Goal: Task Accomplishment & Management: Manage account settings

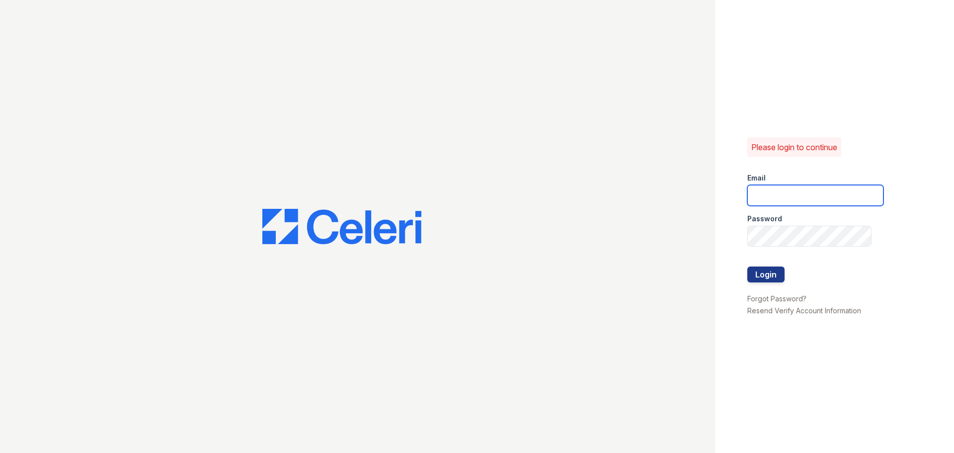
click at [774, 201] on input "email" at bounding box center [815, 195] width 136 height 21
click at [795, 188] on input "email" at bounding box center [815, 195] width 136 height 21
click at [786, 188] on input "email" at bounding box center [815, 195] width 136 height 21
type input "[EMAIL_ADDRESS][DOMAIN_NAME]"
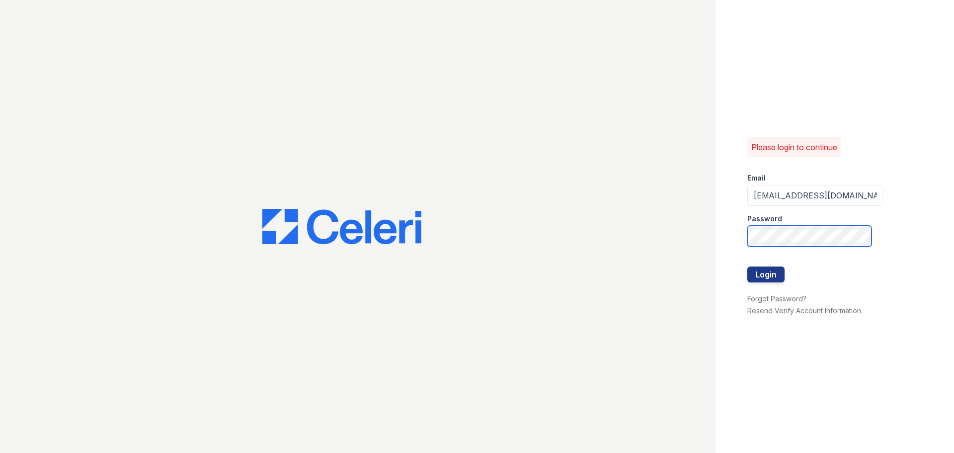
click at [747, 266] on button "Login" at bounding box center [765, 274] width 37 height 16
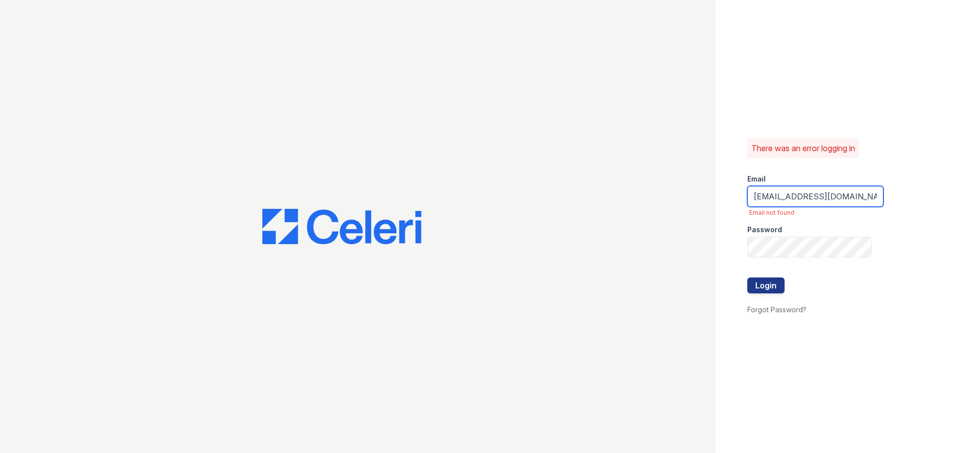
drag, startPoint x: 837, startPoint y: 194, endPoint x: 656, endPoint y: 202, distance: 181.0
click at [658, 200] on div "There was an error logging in Email jjohnson@trinity-pm.com Email not found Pas…" at bounding box center [477, 226] width 954 height 453
click at [825, 291] on form "Email jjohnson@trinity-pm.com Email not found Password Login" at bounding box center [815, 234] width 136 height 137
click at [826, 291] on form "Email jjohnson@trinity-pm.com Email not found Password Login" at bounding box center [815, 234] width 136 height 137
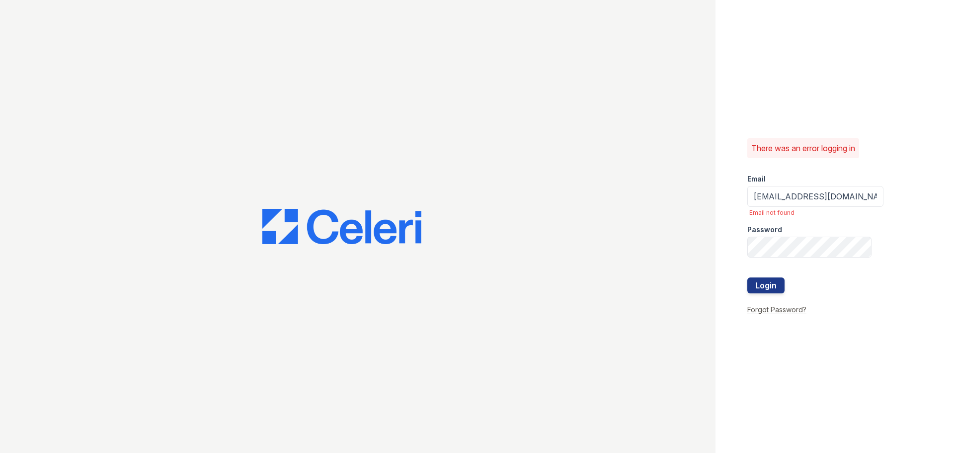
click at [788, 306] on link "Forgot Password?" at bounding box center [776, 309] width 59 height 8
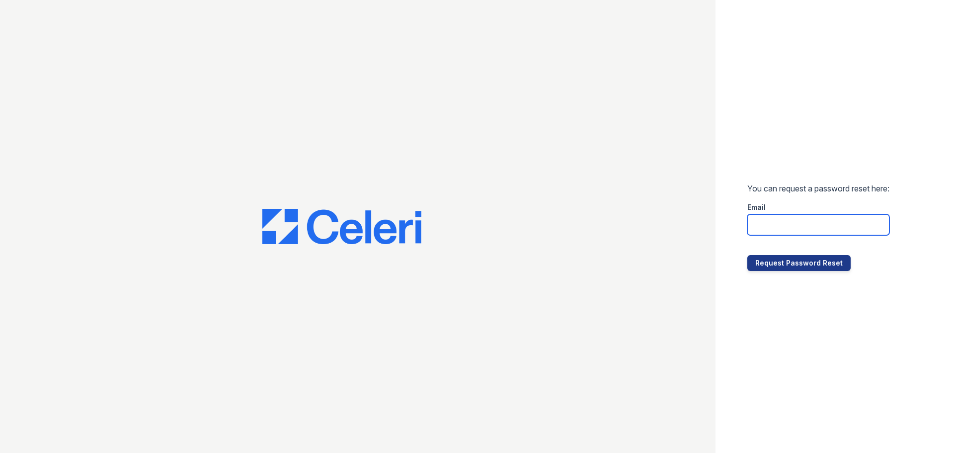
click at [800, 233] on input "email" at bounding box center [818, 224] width 142 height 21
click at [815, 269] on button "Request Password Reset" at bounding box center [798, 263] width 103 height 16
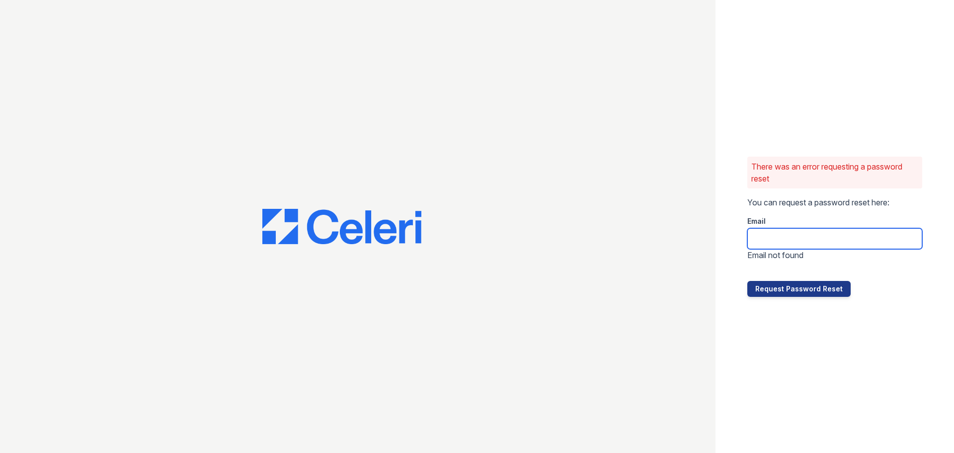
click at [802, 239] on input "email" at bounding box center [834, 238] width 175 height 21
type input "[EMAIL_ADDRESS][DOMAIN_NAME]"
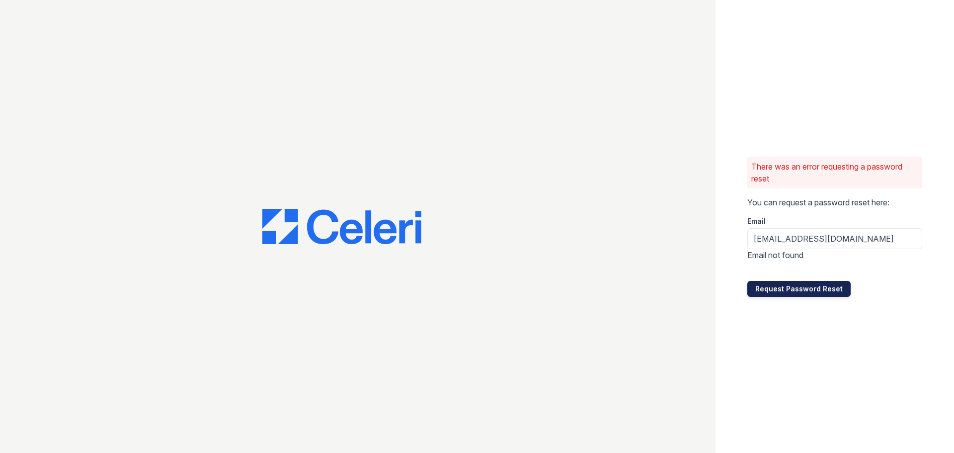
click at [820, 288] on button "Request Password Reset" at bounding box center [798, 289] width 103 height 16
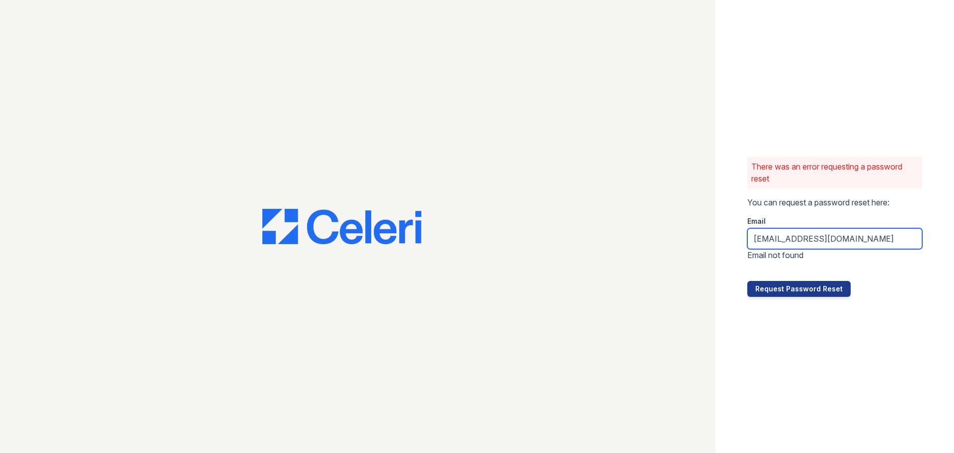
drag, startPoint x: 852, startPoint y: 242, endPoint x: 848, endPoint y: 237, distance: 6.3
click at [851, 241] on input "[EMAIL_ADDRESS][DOMAIN_NAME]" at bounding box center [834, 238] width 175 height 21
click at [937, 37] on div "There was an error requesting a password reset You can request a password reset…" at bounding box center [834, 226] width 238 height 453
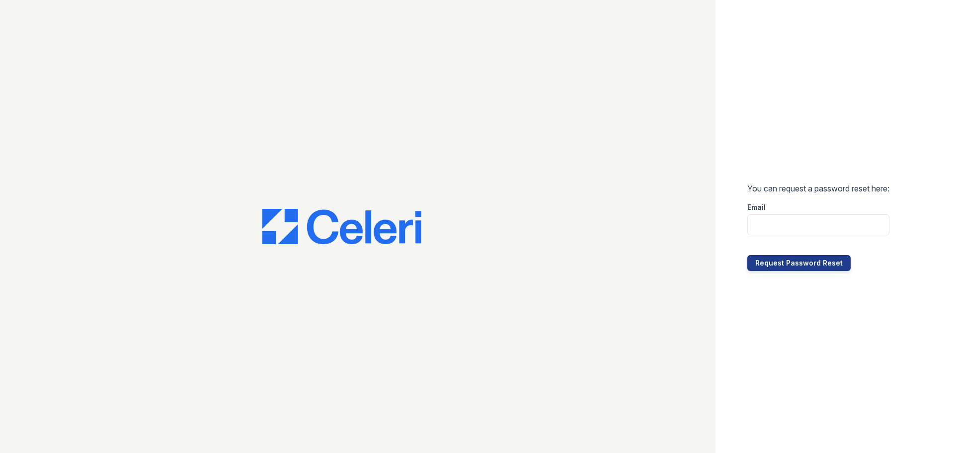
drag, startPoint x: 354, startPoint y: 245, endPoint x: 362, endPoint y: 244, distance: 8.1
click at [355, 245] on div at bounding box center [357, 226] width 715 height 453
click at [369, 240] on img at bounding box center [341, 227] width 159 height 36
drag, startPoint x: 362, startPoint y: 227, endPoint x: 335, endPoint y: 203, distance: 35.6
click at [361, 226] on img at bounding box center [341, 227] width 159 height 36
